Goal: Information Seeking & Learning: Learn about a topic

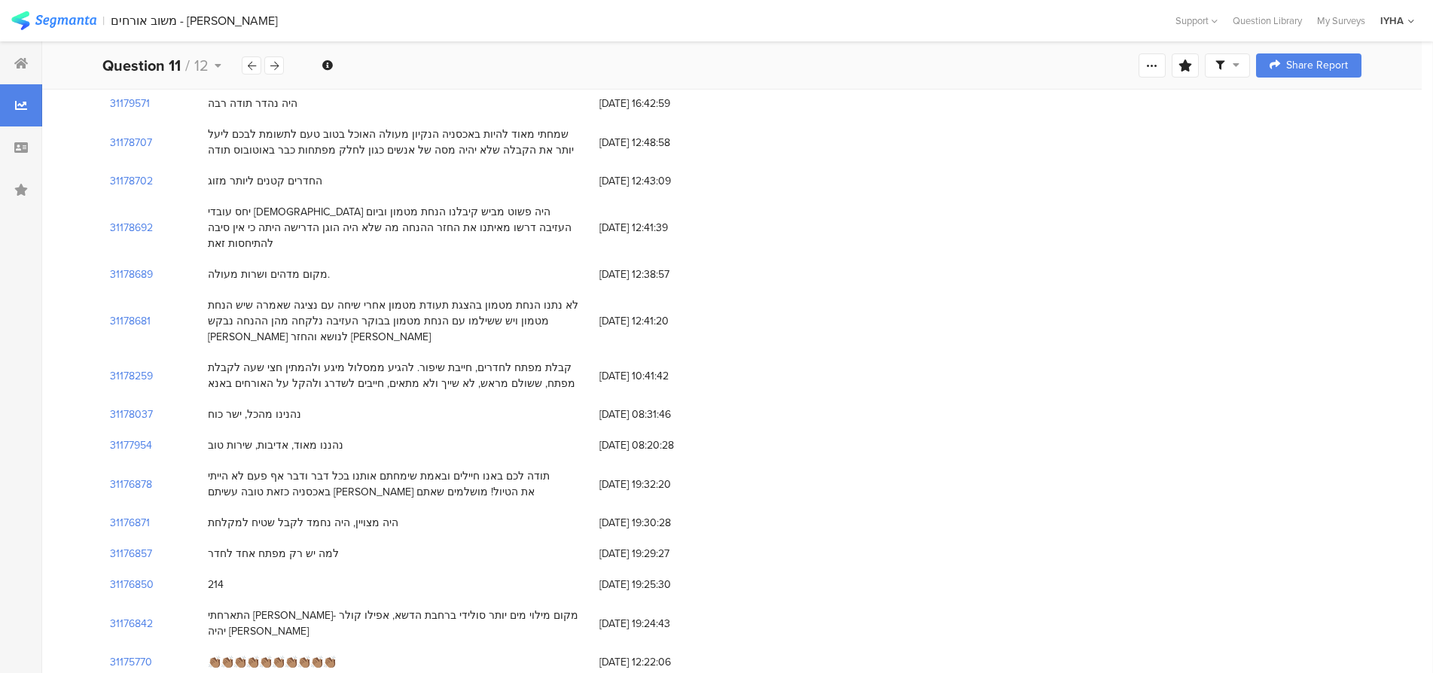
scroll to position [589, 0]
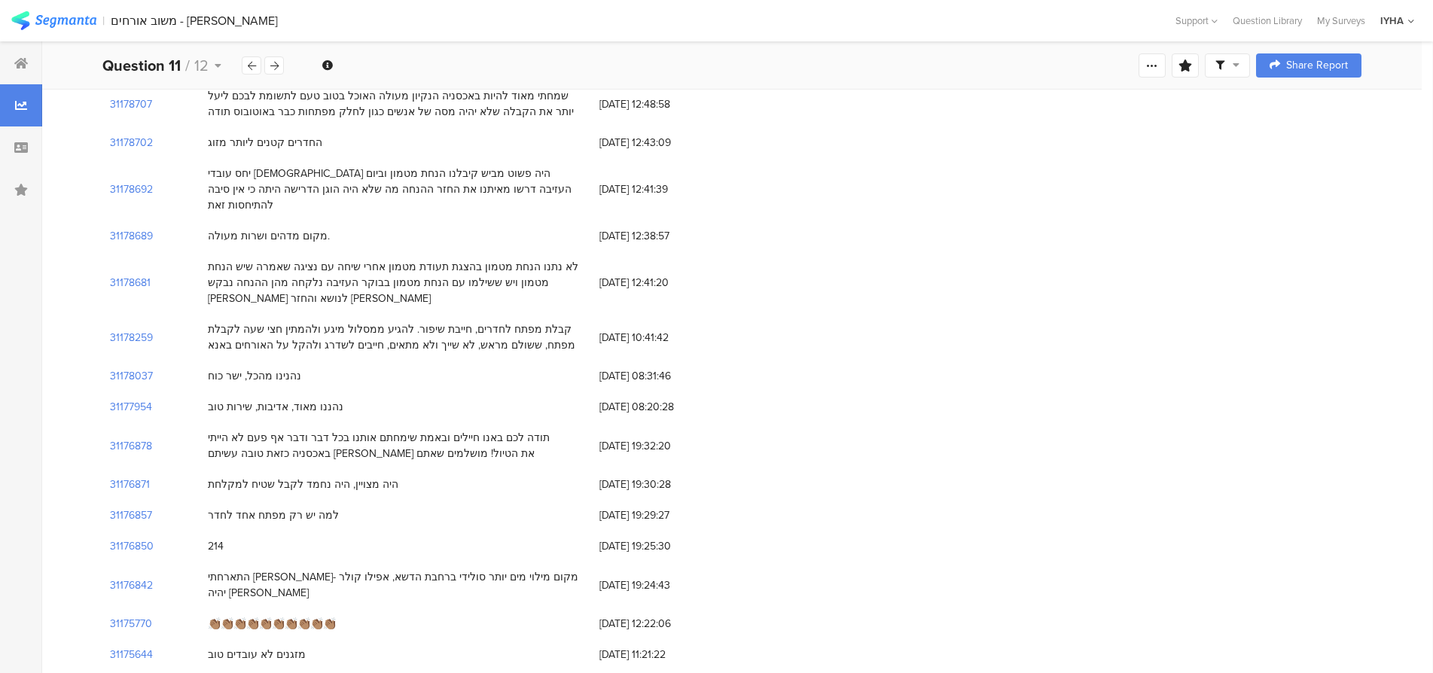
drag, startPoint x: 328, startPoint y: 476, endPoint x: 338, endPoint y: 468, distance: 12.8
click at [328, 477] on div "היה מצויין, היה נחמד לקבל שטיח למקלחת" at bounding box center [303, 485] width 191 height 16
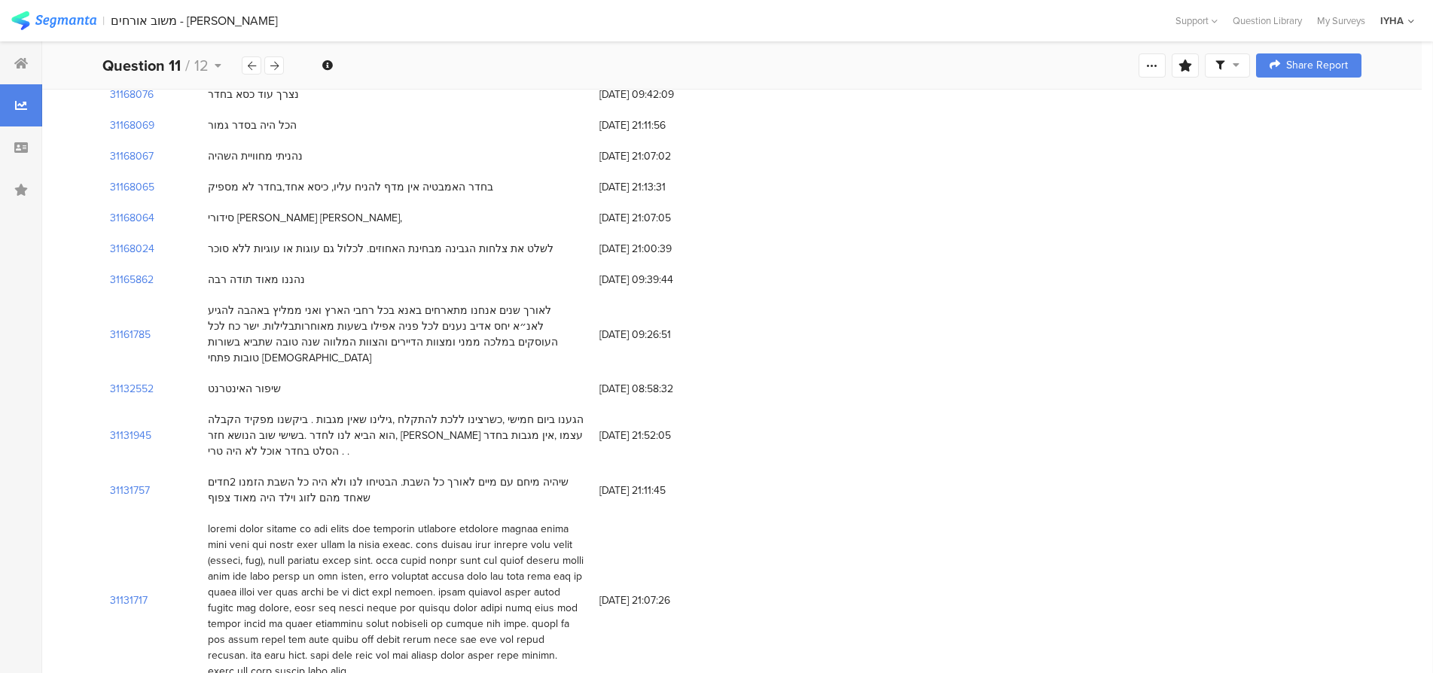
scroll to position [1495, 0]
